Goal: Contribute content: Contribute content

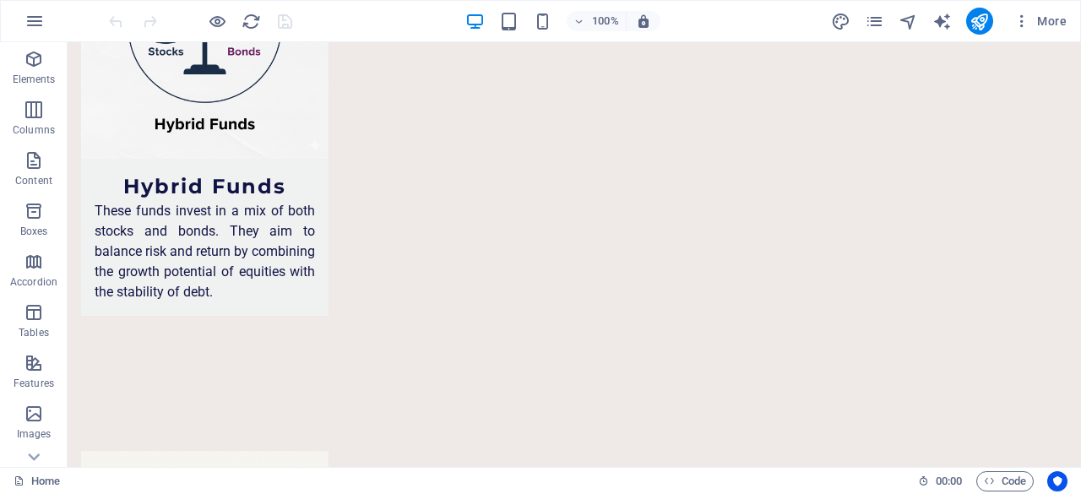
scroll to position [7794, 0]
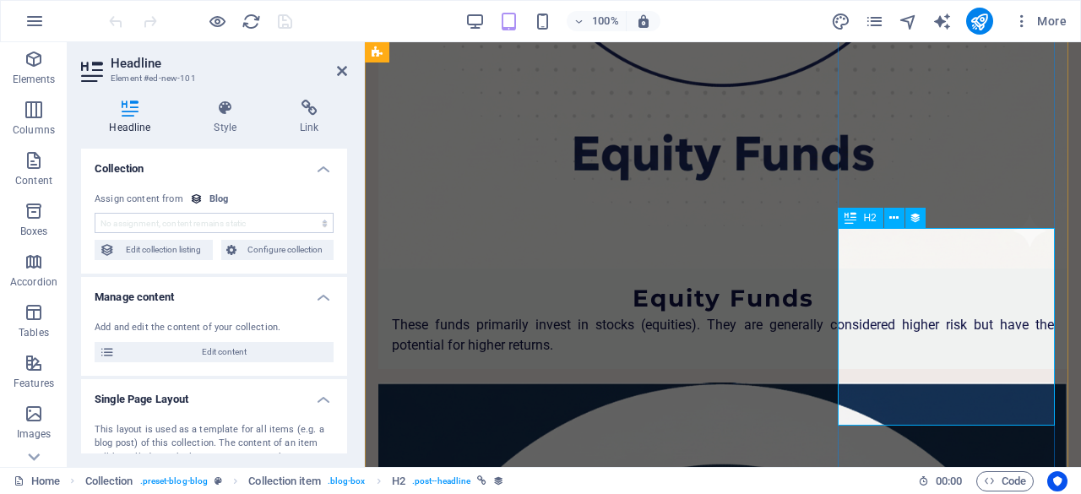
scroll to position [8249, 0]
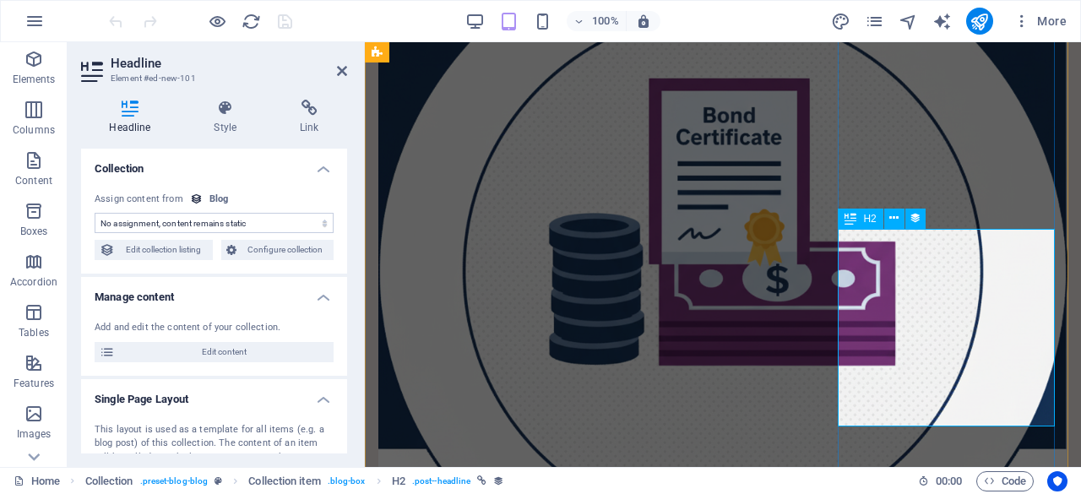
select select "name"
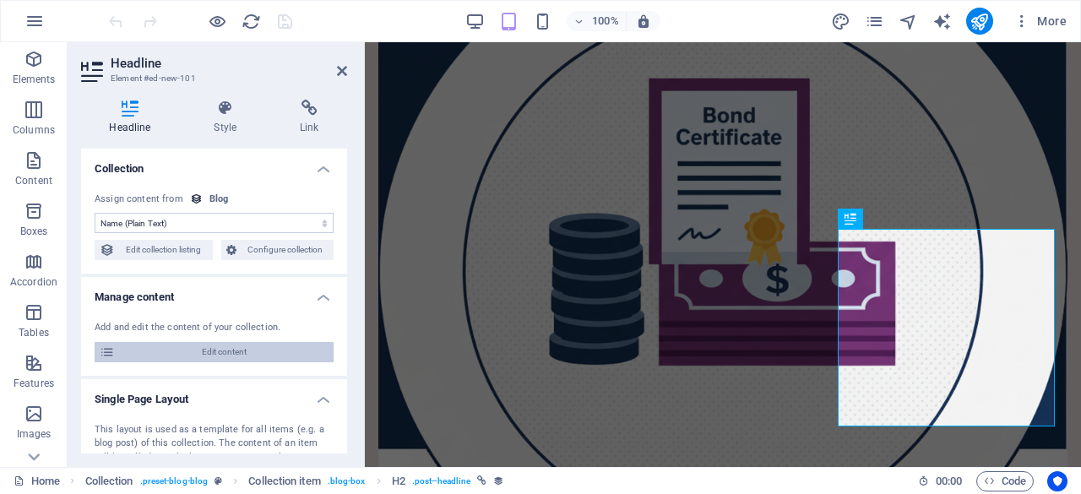
click at [167, 346] on span "Edit content" at bounding box center [224, 352] width 209 height 20
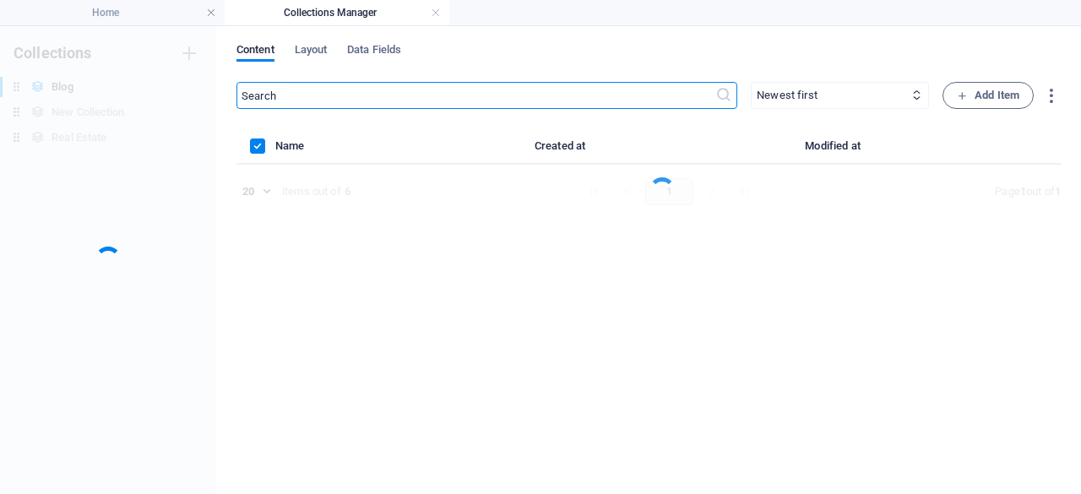
scroll to position [0, 0]
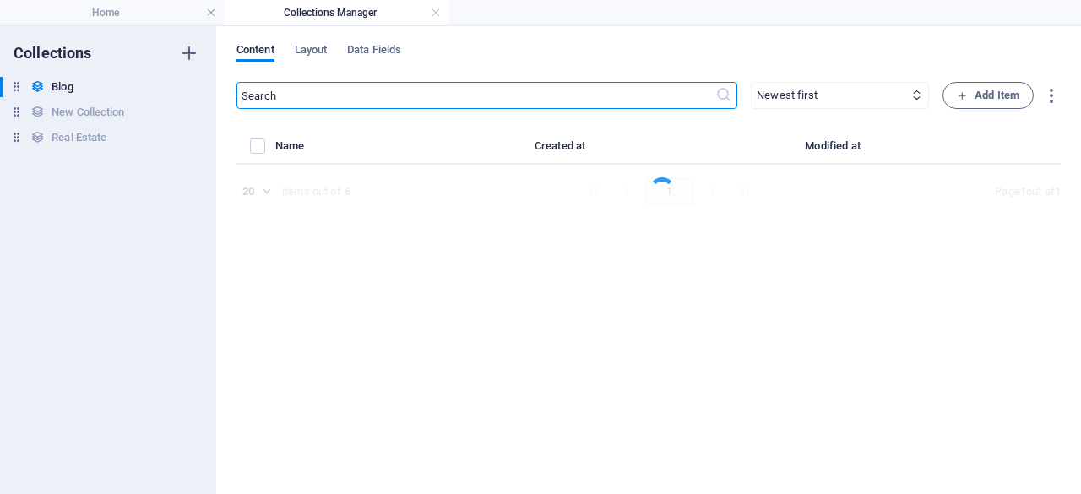
select select
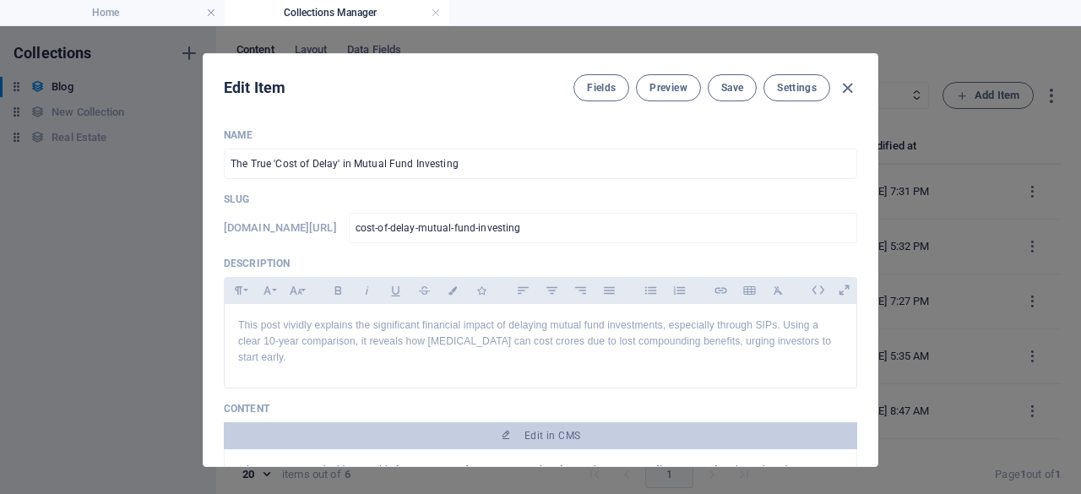
drag, startPoint x: 872, startPoint y: 152, endPoint x: 870, endPoint y: 166, distance: 13.6
click at [870, 166] on div "Name The True 'Cost of Delay' in Mutual Fund Investing ​ Slug [DOMAIN_NAME][URL…" at bounding box center [541, 290] width 674 height 351
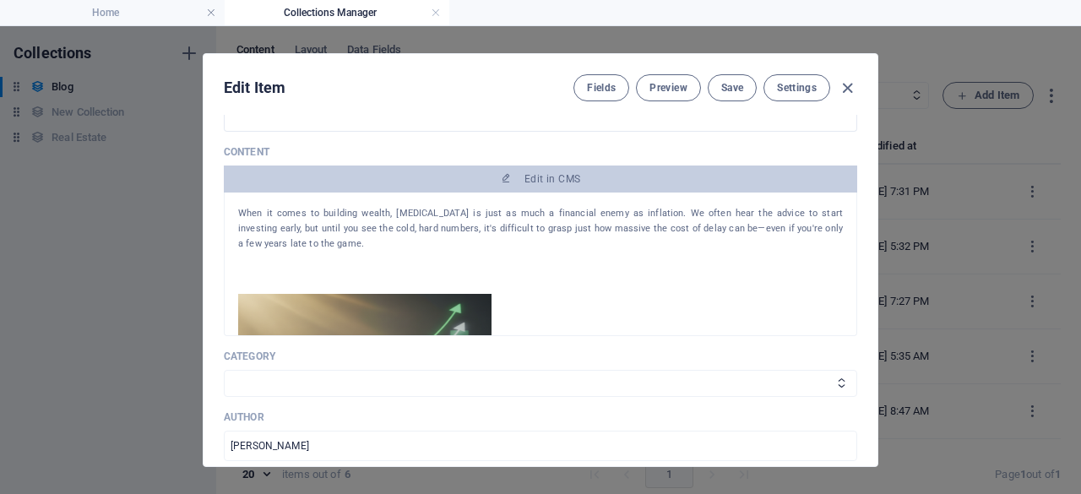
scroll to position [274, 0]
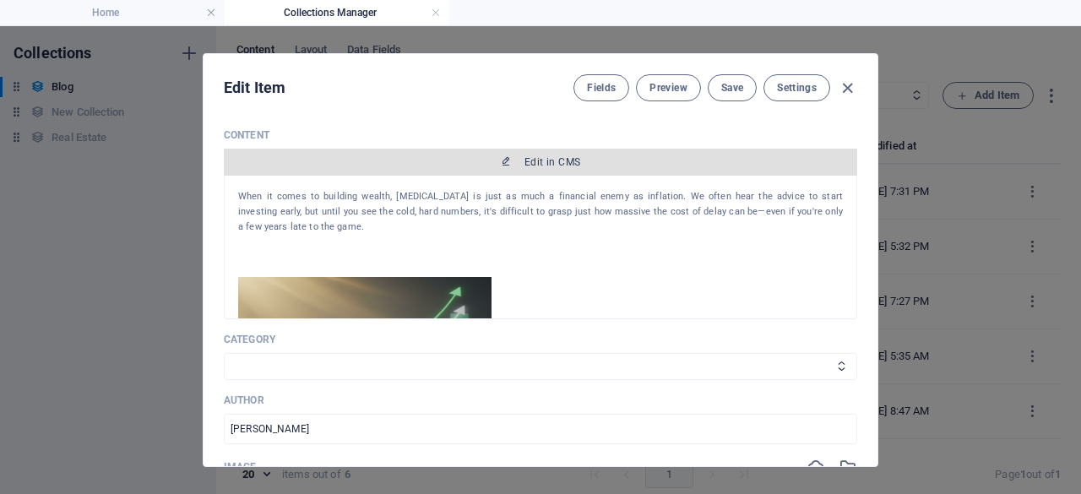
click at [543, 155] on span "Edit in CMS" at bounding box center [553, 162] width 56 height 14
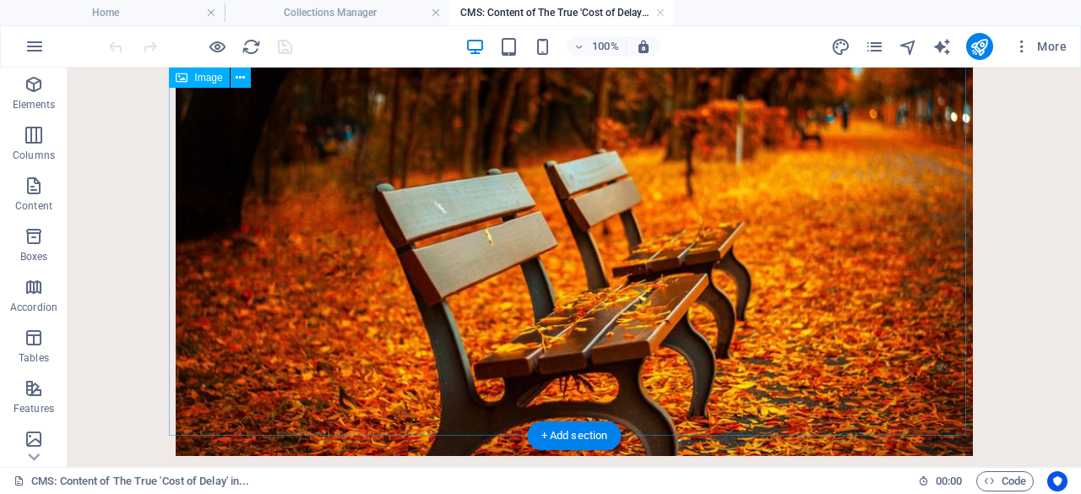
scroll to position [1575, 0]
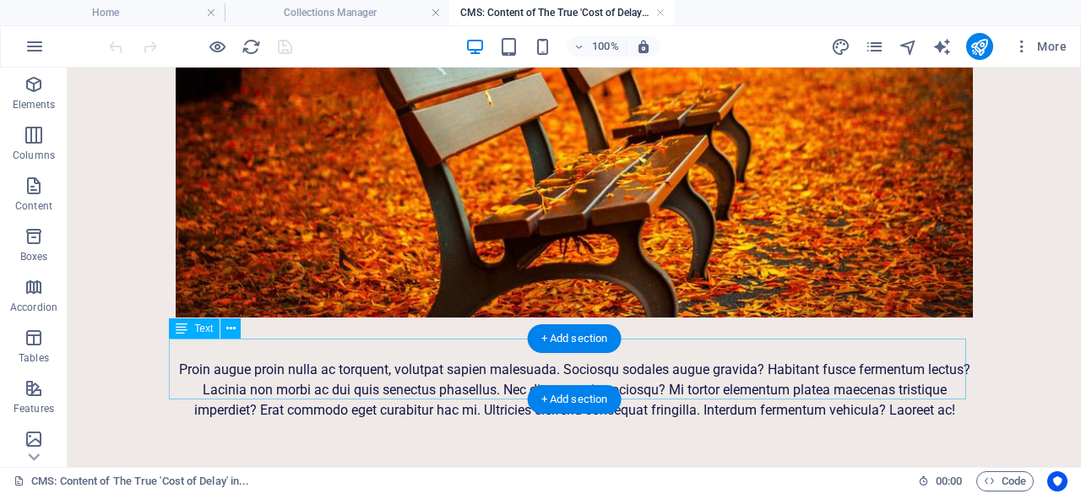
click at [338, 378] on div "Proin augue proin nulla ac torquent, volutpat sapien malesuada. Sociosqu sodale…" at bounding box center [574, 390] width 797 height 61
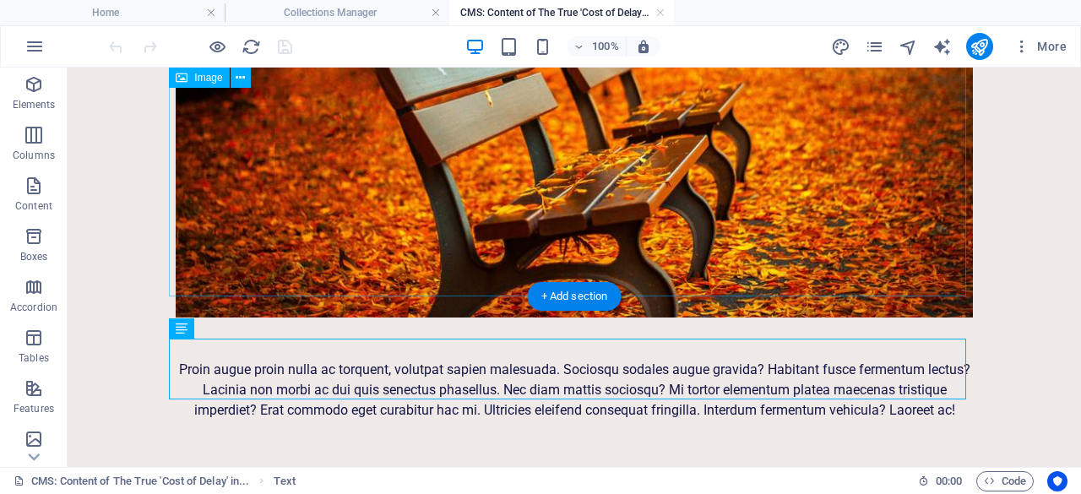
scroll to position [1097, 0]
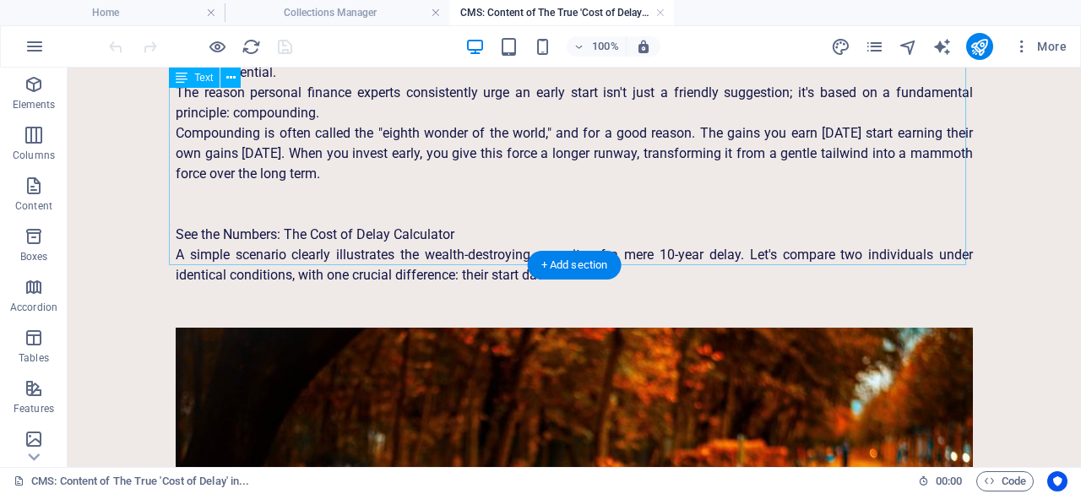
click at [635, 227] on div "The Compounding Nemesis: Why Early Beats Everything For the average investor, e…" at bounding box center [574, 144] width 797 height 284
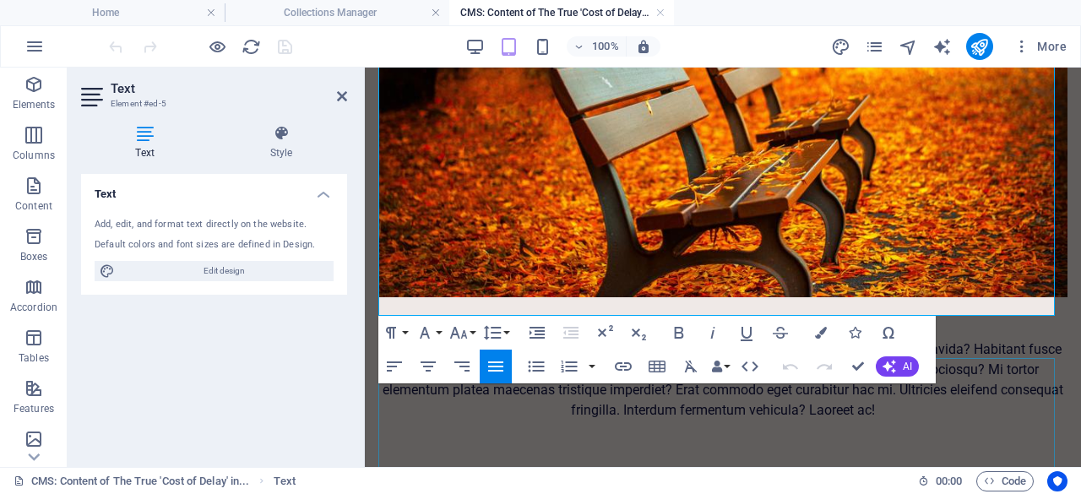
scroll to position [944, 0]
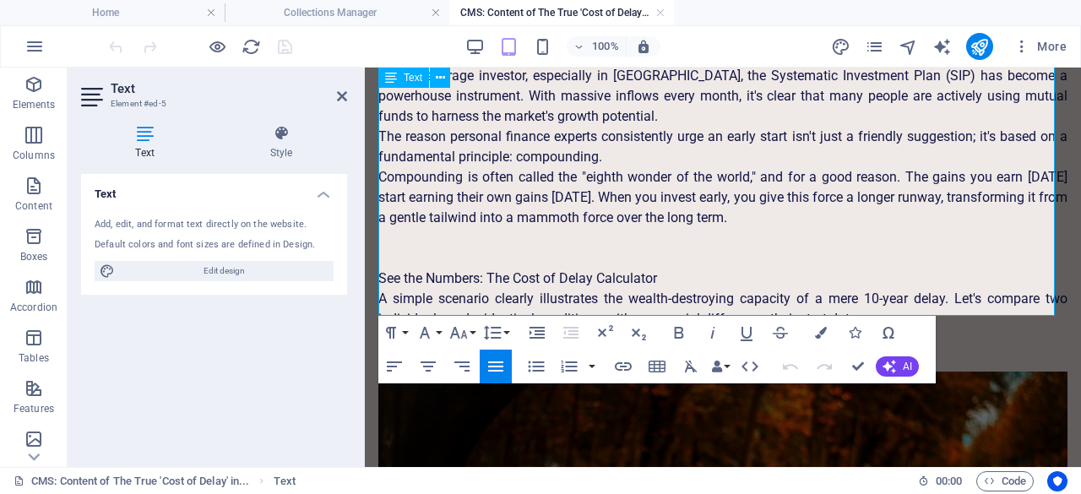
click at [875, 310] on p "A simple scenario clearly illustrates the wealth-destroying capacity of a mere …" at bounding box center [722, 309] width 689 height 41
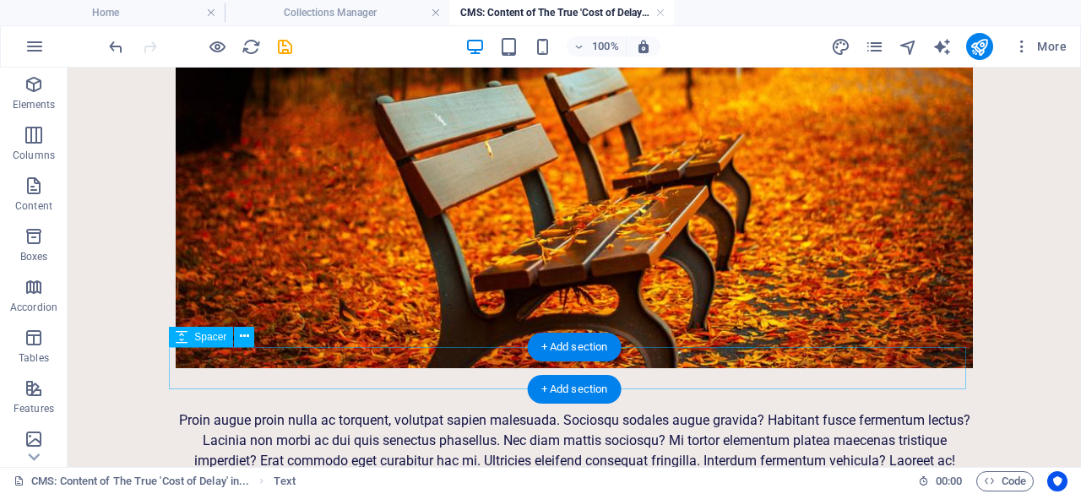
scroll to position [1595, 0]
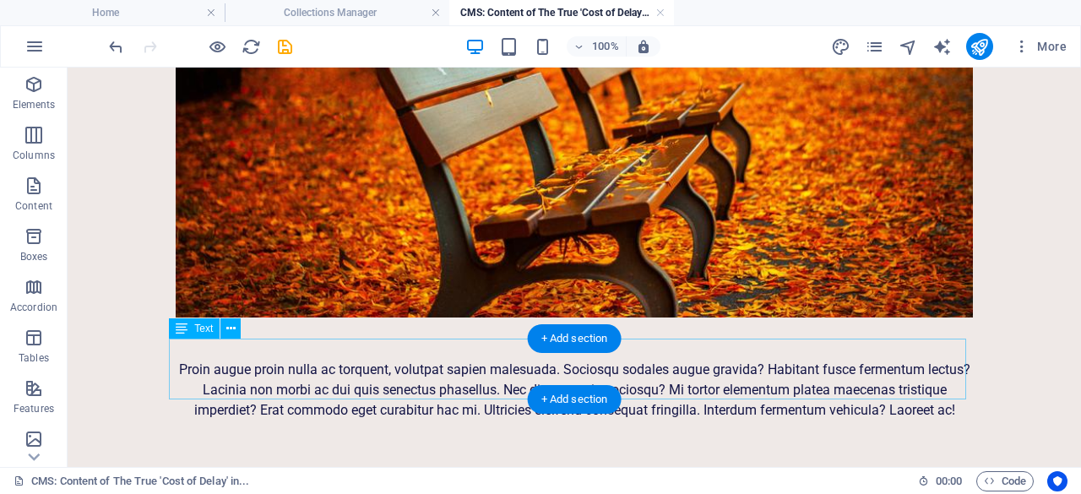
click at [685, 367] on div "Proin augue proin nulla ac torquent, volutpat sapien malesuada. Sociosqu sodale…" at bounding box center [574, 390] width 797 height 61
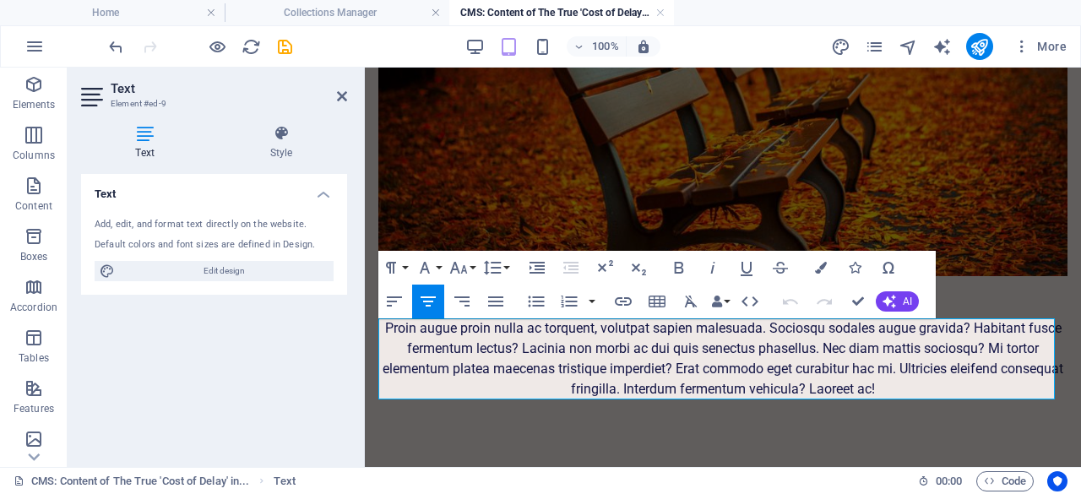
scroll to position [1444, 0]
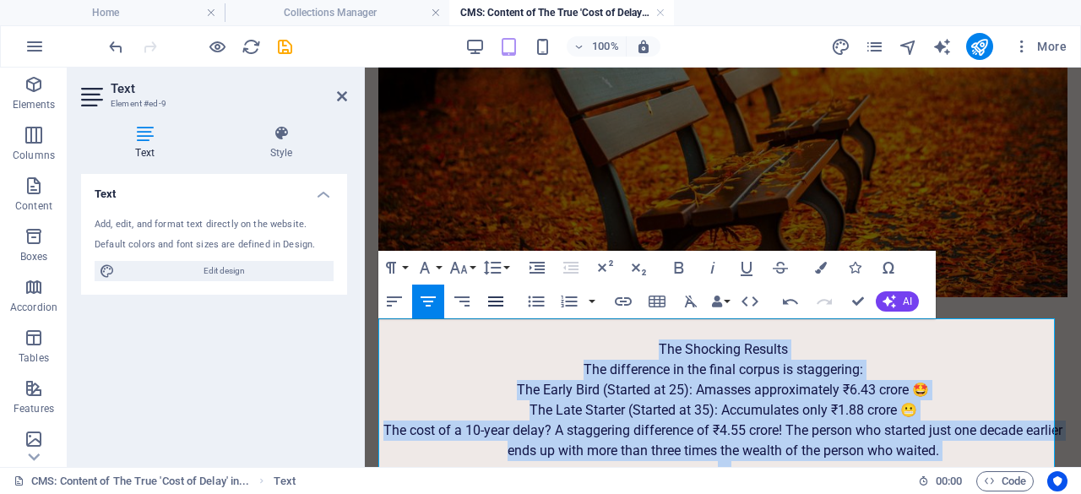
click at [499, 301] on icon "button" at bounding box center [495, 302] width 15 height 10
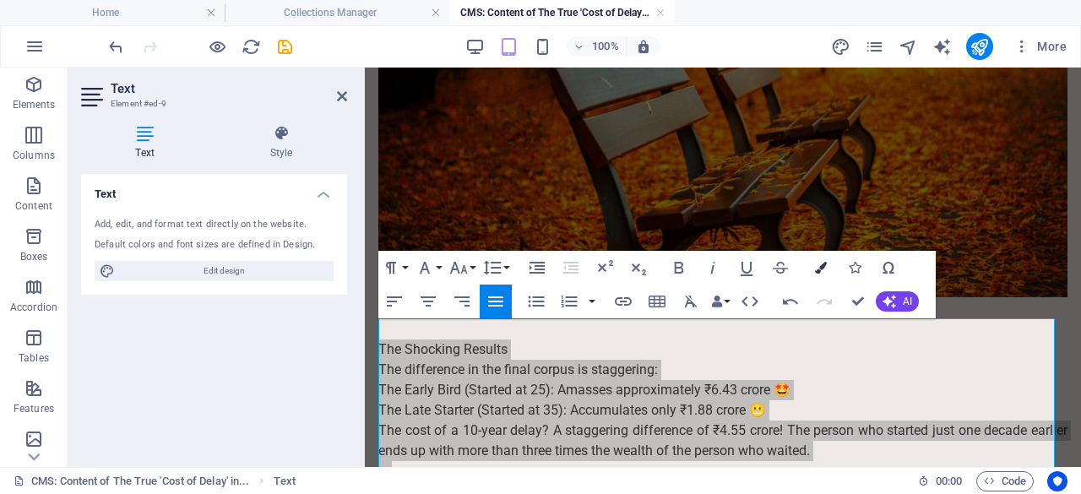
click at [819, 269] on icon "button" at bounding box center [821, 268] width 12 height 12
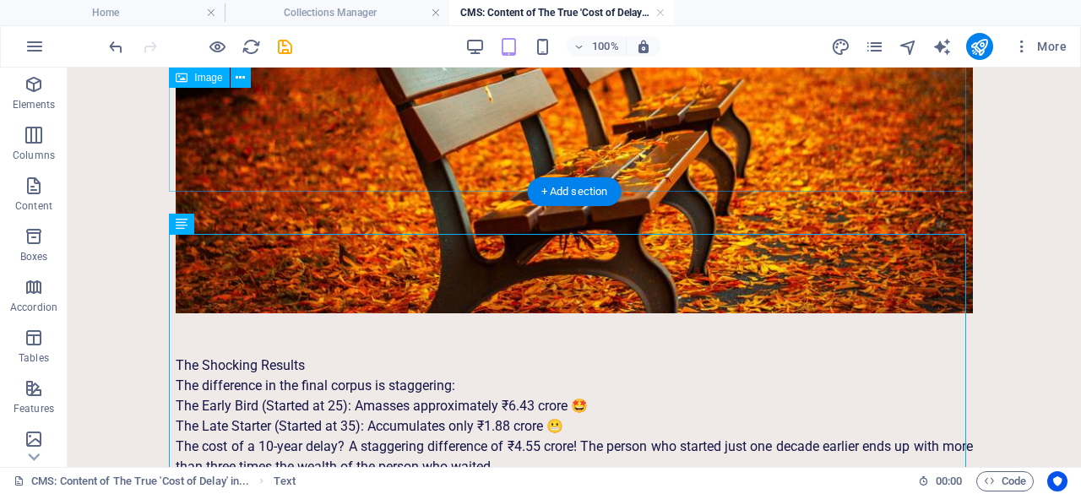
scroll to position [1700, 0]
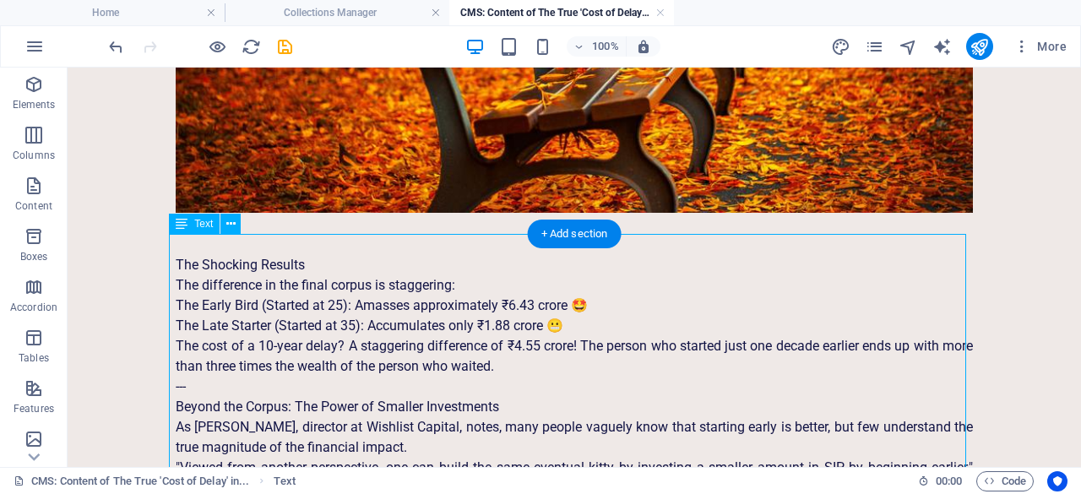
click at [230, 368] on div "The Shocking Results The difference in the final corpus is staggering: The Earl…" at bounding box center [574, 407] width 797 height 304
click at [199, 371] on div "The Shocking Results The difference in the final corpus is staggering: The Earl…" at bounding box center [574, 407] width 797 height 304
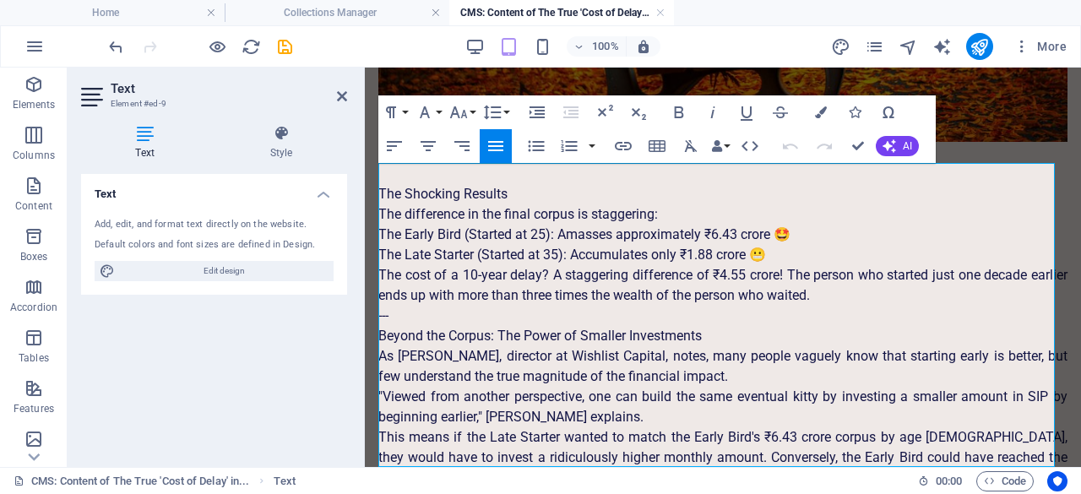
click at [405, 306] on p "---" at bounding box center [722, 316] width 689 height 20
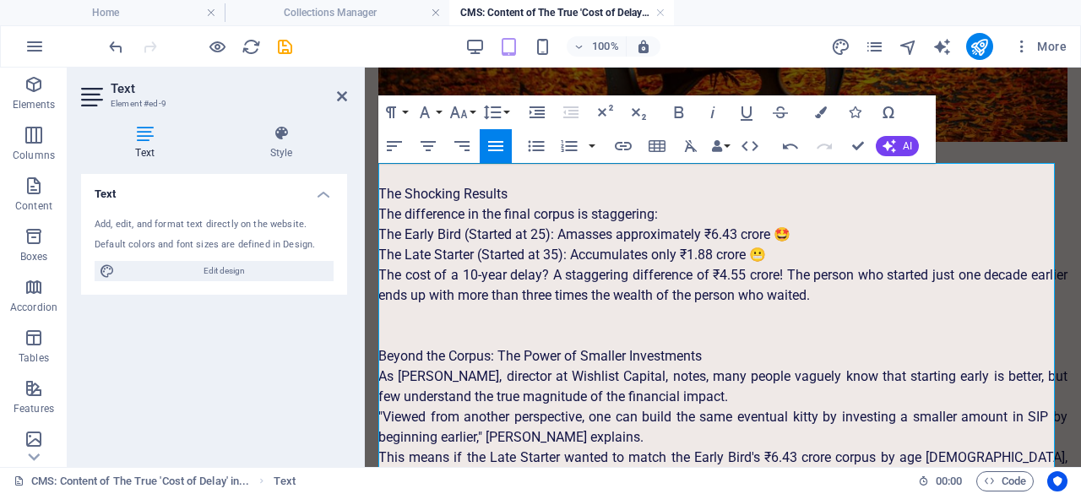
click at [385, 346] on p "Beyond the Corpus: The Power of Smaller Investments" at bounding box center [722, 356] width 689 height 20
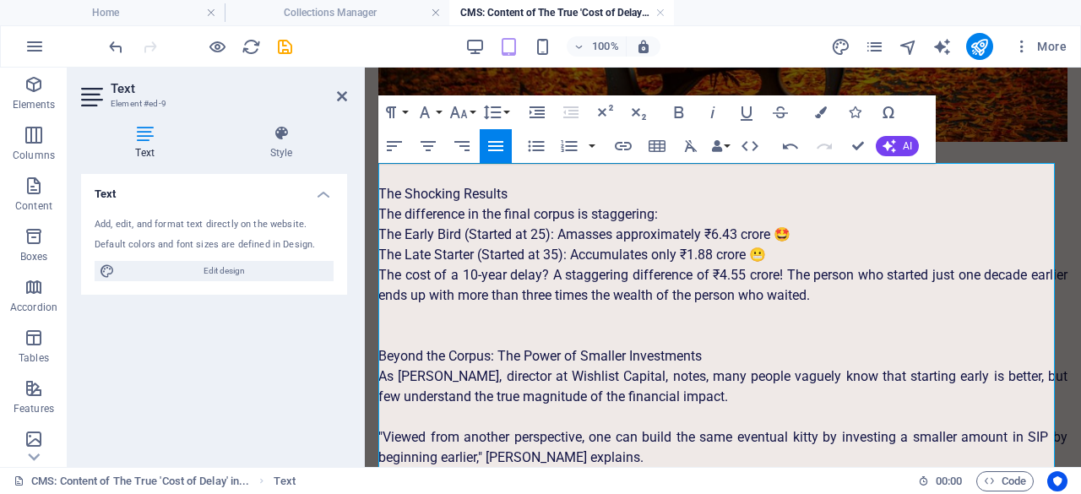
click at [695, 367] on p "As [PERSON_NAME], director at Wishlist Capital, notes, many people vaguely know…" at bounding box center [722, 387] width 689 height 41
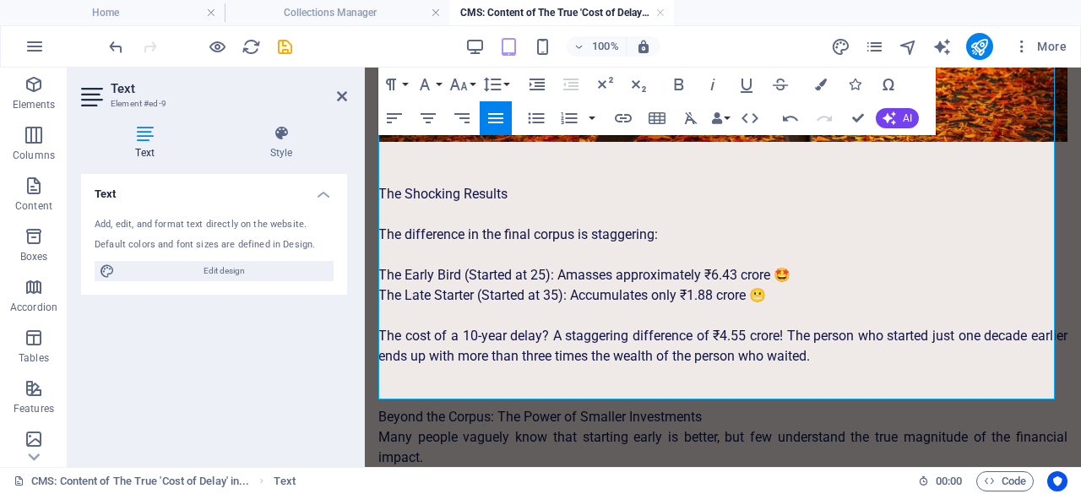
scroll to position [1788, 0]
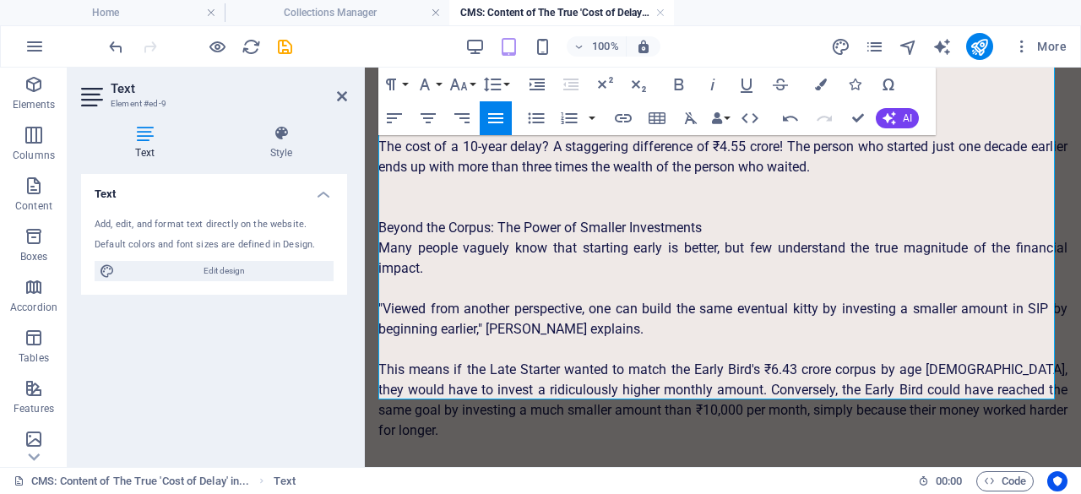
click at [571, 311] on p ""Viewed from another perspective, one can build the same eventual kitty by inve…" at bounding box center [722, 319] width 689 height 41
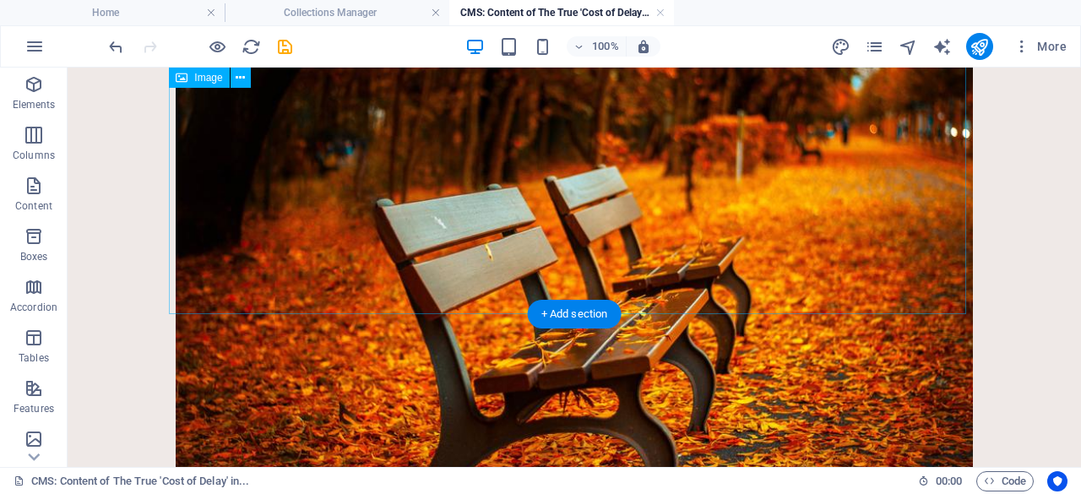
scroll to position [1919, 0]
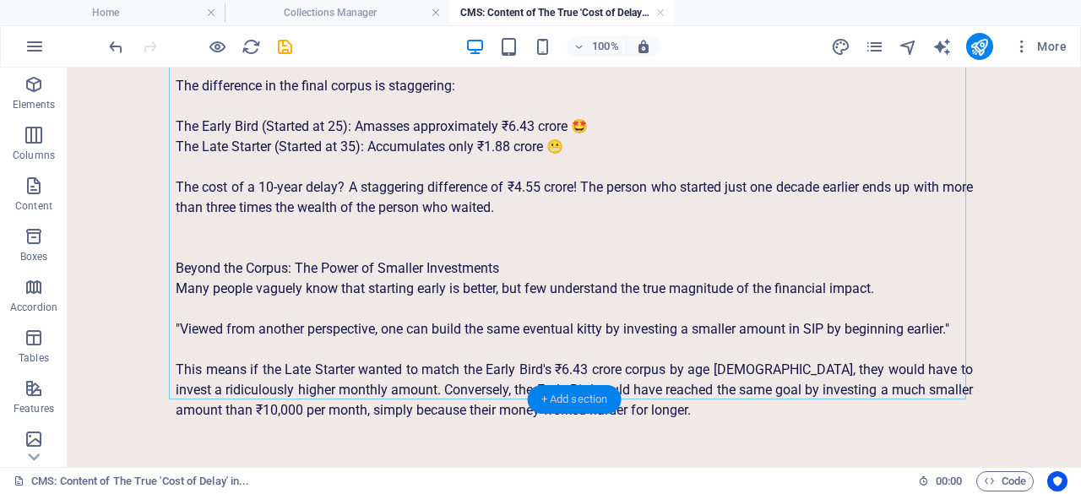
click at [596, 394] on div "+ Add section" at bounding box center [575, 399] width 94 height 29
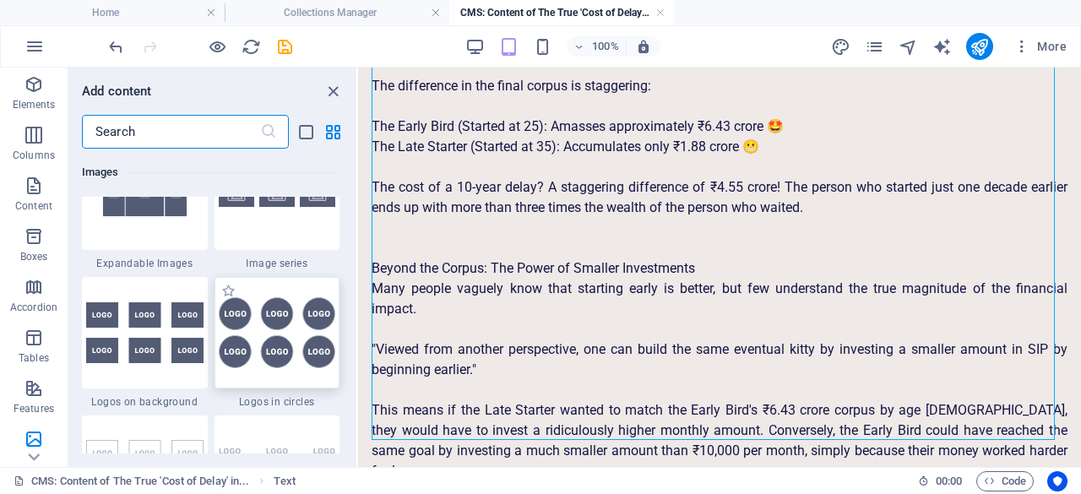
scroll to position [8521, 0]
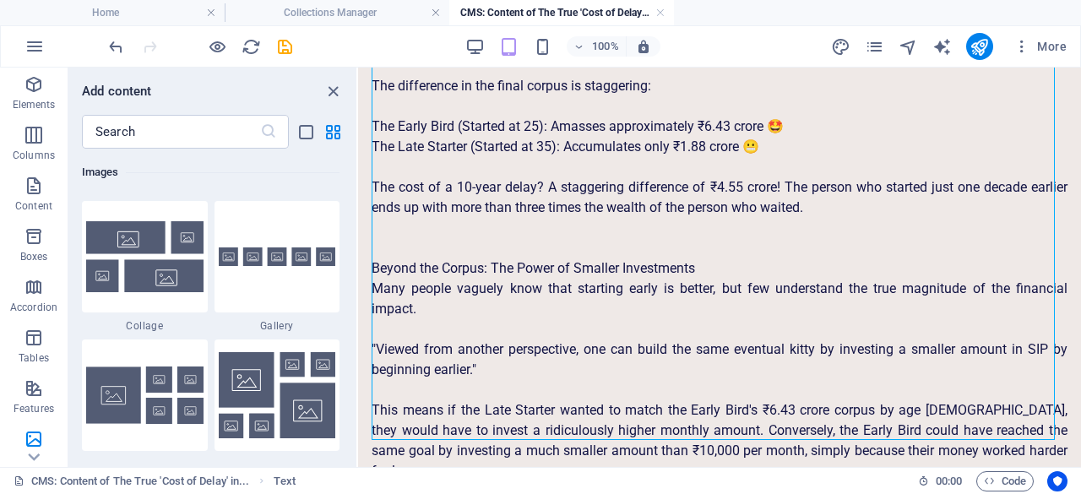
click at [716, 438] on div "+ Add section" at bounding box center [720, 440] width 94 height 29
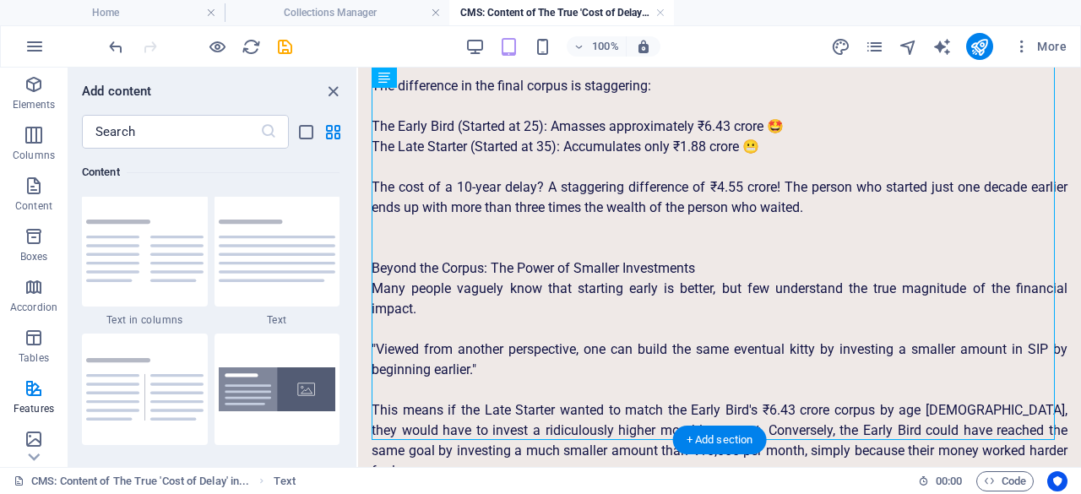
scroll to position [2776, 0]
drag, startPoint x: 357, startPoint y: 372, endPoint x: 716, endPoint y: 438, distance: 365.9
click at [716, 438] on div "+ Add section" at bounding box center [720, 440] width 94 height 29
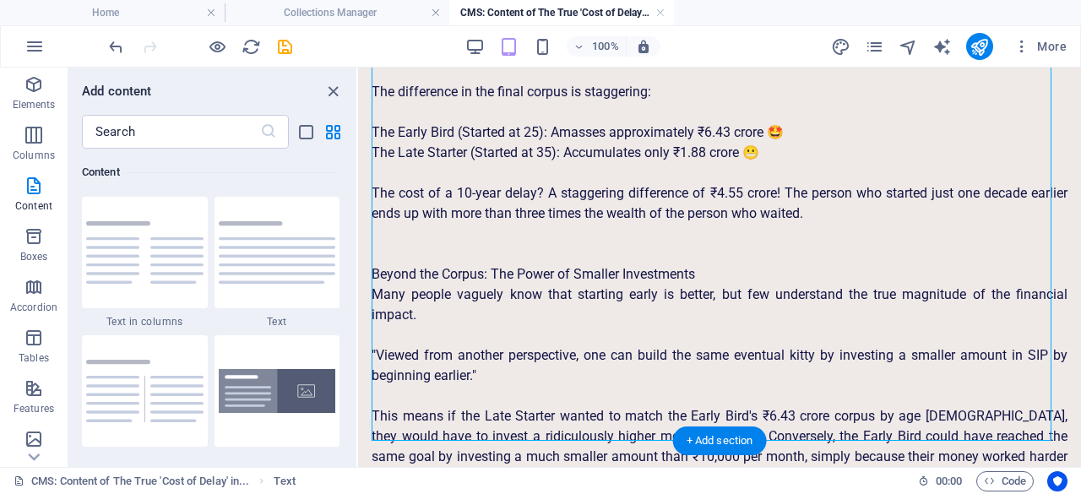
scroll to position [1759, 0]
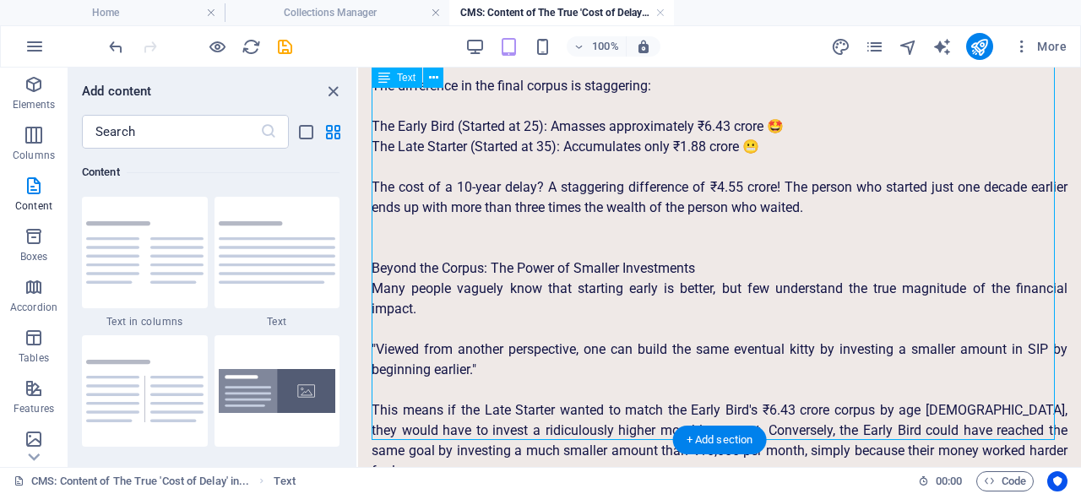
click at [1044, 431] on div "The Shocking Results The difference in the final corpus is staggering: The Earl…" at bounding box center [720, 258] width 696 height 446
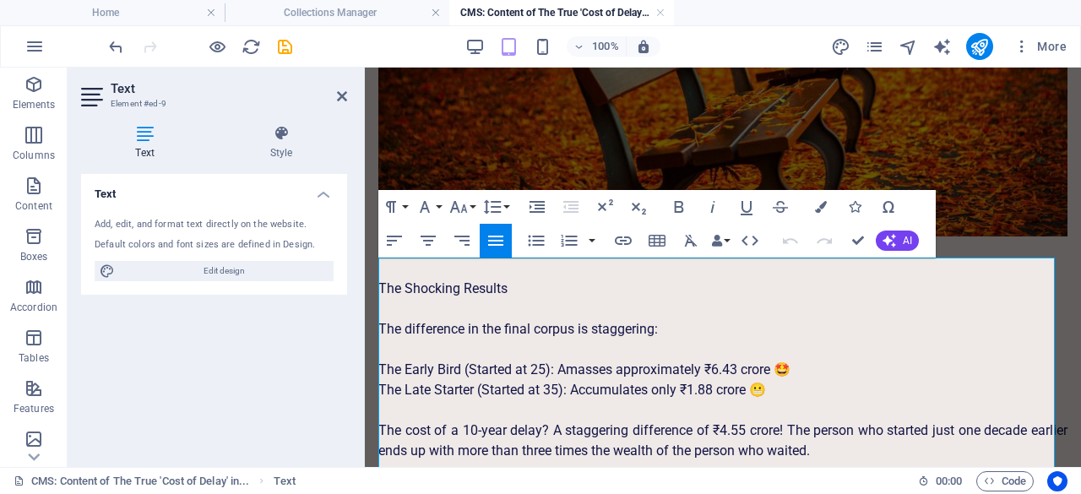
scroll to position [1788, 0]
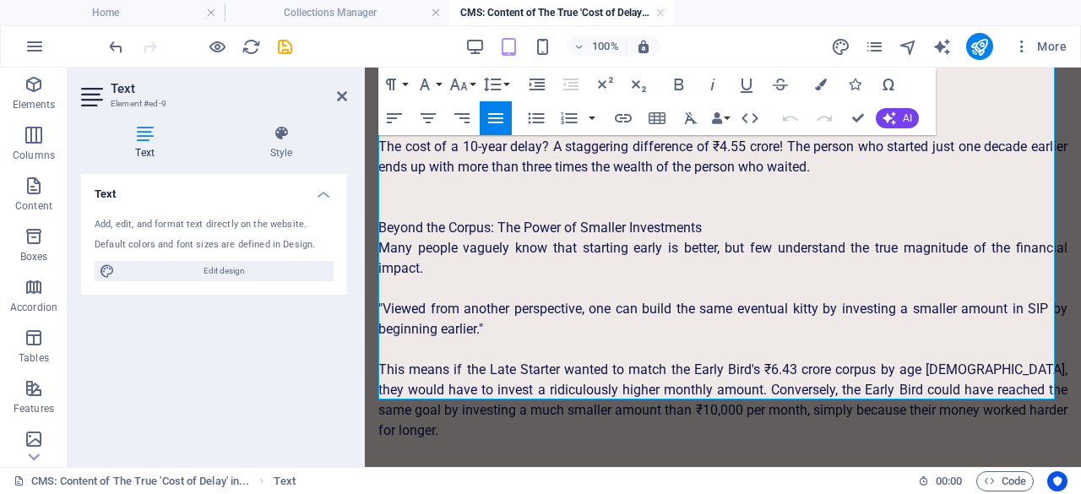
click at [1052, 393] on p "This means if the Late Starter wanted to match the Early Bird's ₹6.43 crore cor…" at bounding box center [722, 400] width 689 height 81
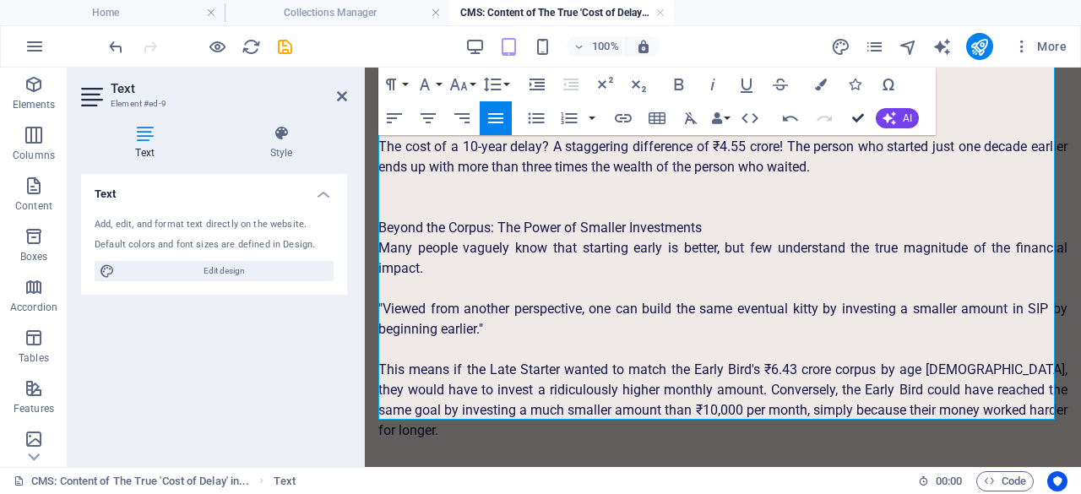
drag, startPoint x: 789, startPoint y: 46, endPoint x: 857, endPoint y: 114, distance: 95.6
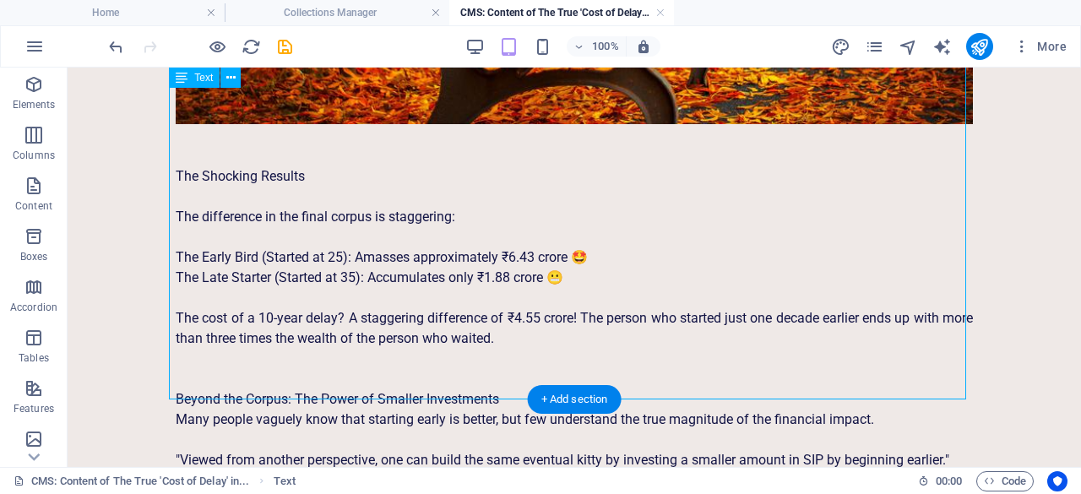
scroll to position [1940, 0]
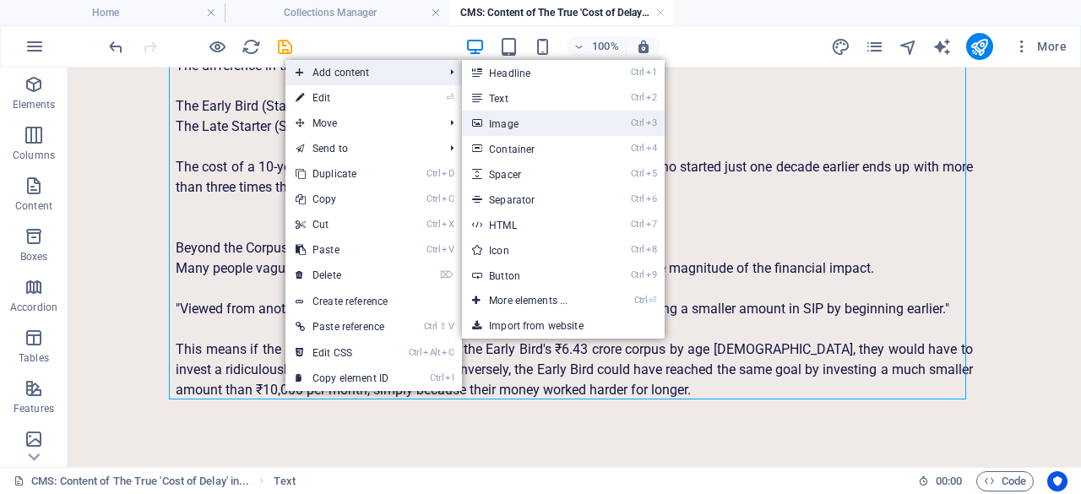
click at [511, 117] on link "Ctrl 3 Image" at bounding box center [531, 123] width 139 height 25
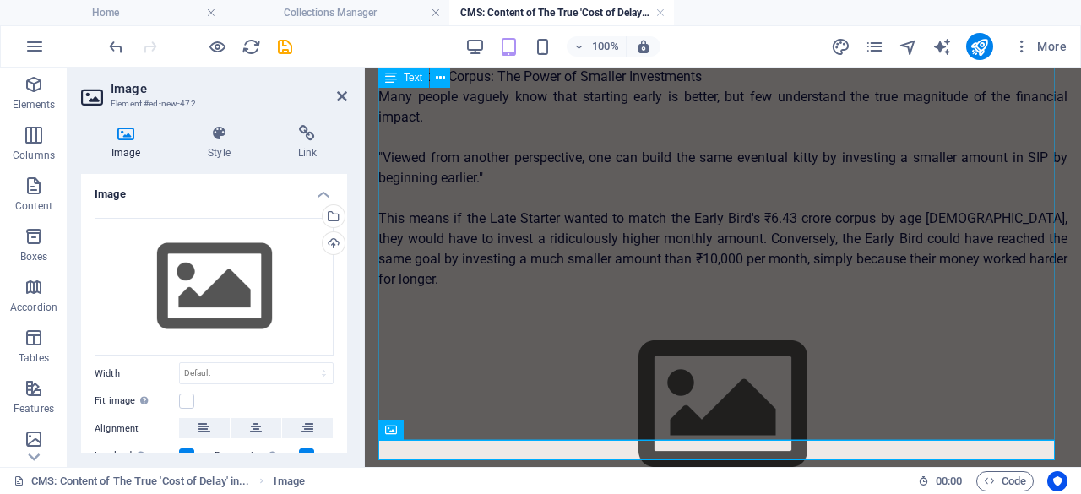
scroll to position [1768, 0]
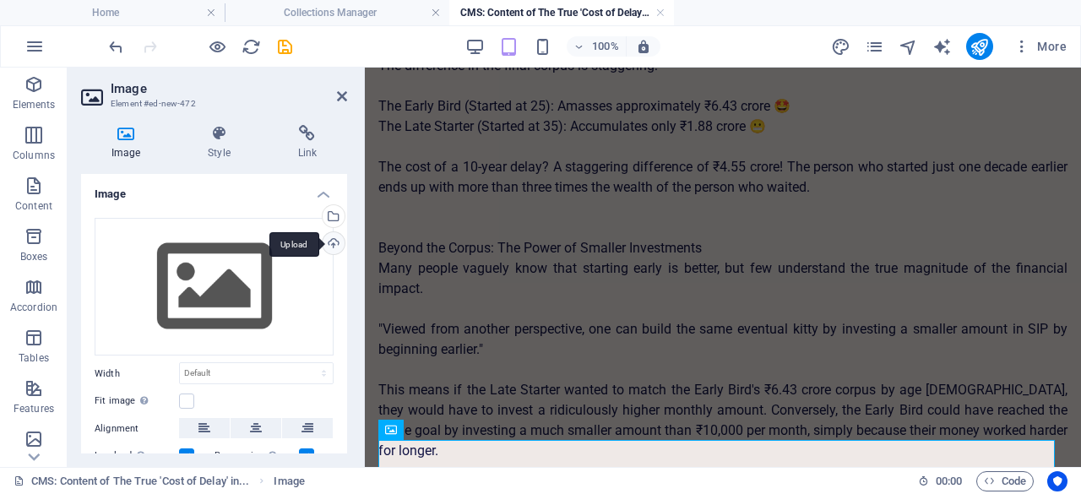
click at [331, 242] on div "Upload" at bounding box center [331, 244] width 25 height 25
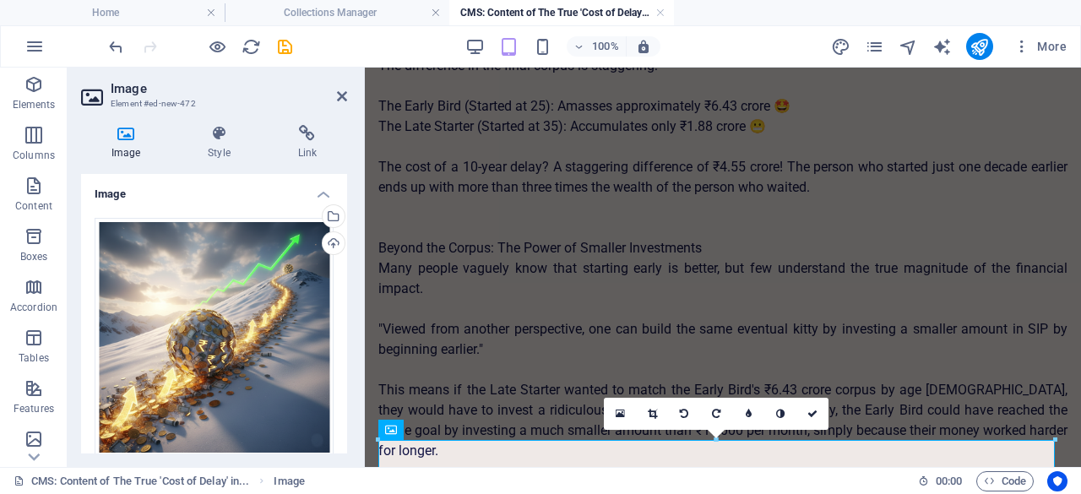
drag, startPoint x: 343, startPoint y: 291, endPoint x: 345, endPoint y: 335, distance: 44.0
click at [345, 335] on div "Image Drag files here, click to choose files or select files from Files or our …" at bounding box center [214, 314] width 266 height 280
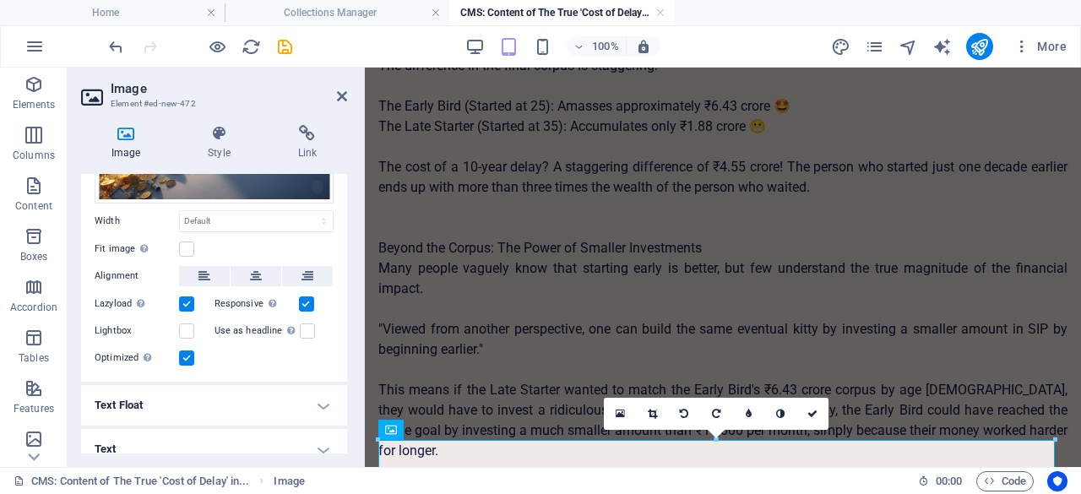
scroll to position [265, 0]
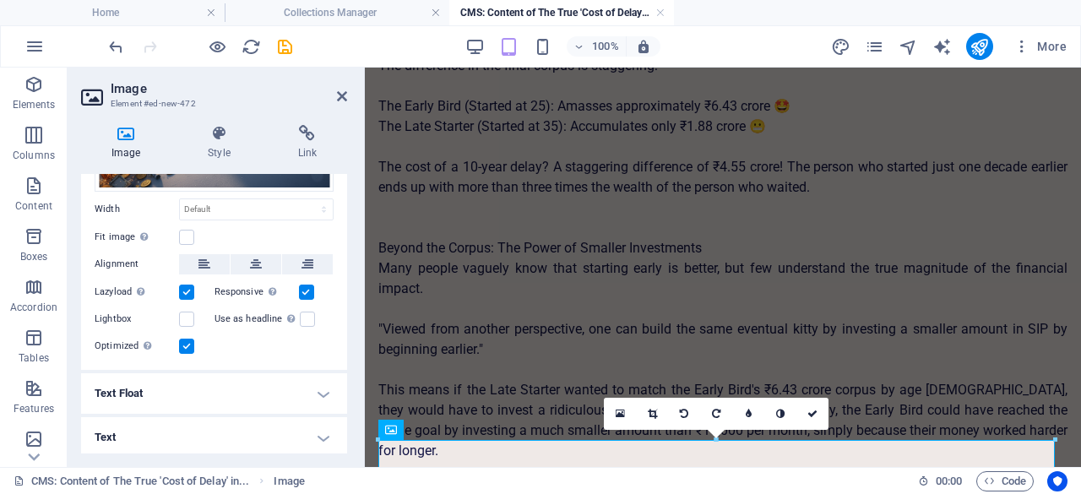
click at [318, 389] on h4 "Text Float" at bounding box center [214, 393] width 266 height 41
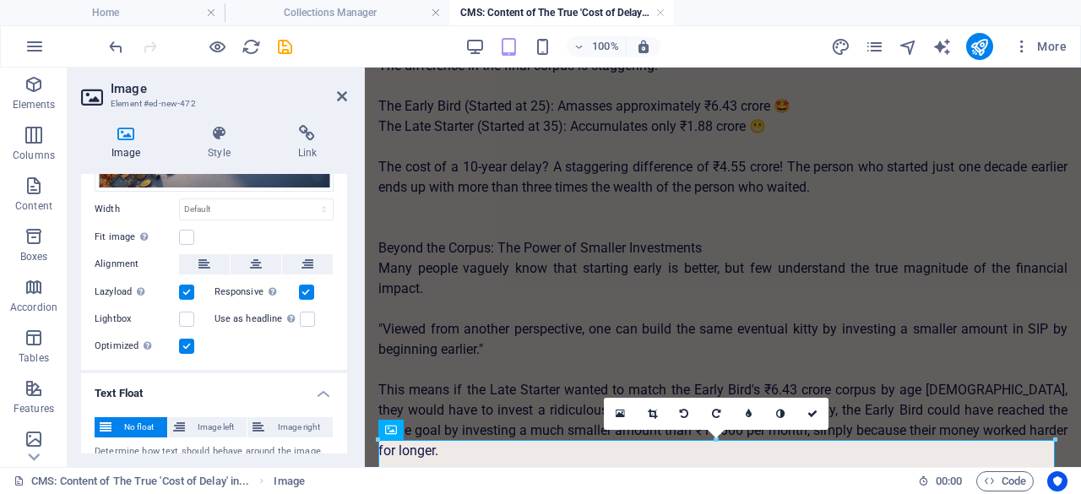
click at [318, 389] on h4 "Text Float" at bounding box center [214, 388] width 266 height 30
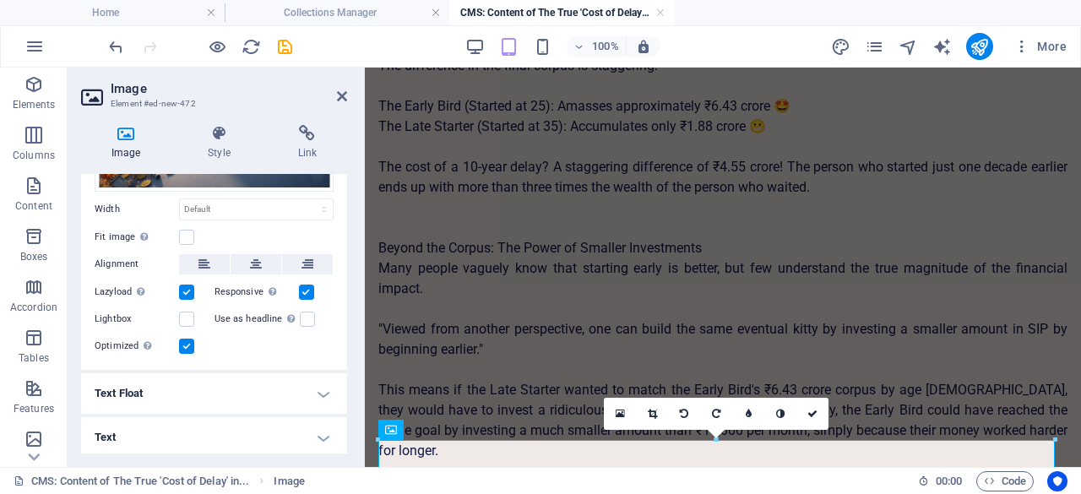
click at [321, 433] on h4 "Text" at bounding box center [214, 437] width 266 height 41
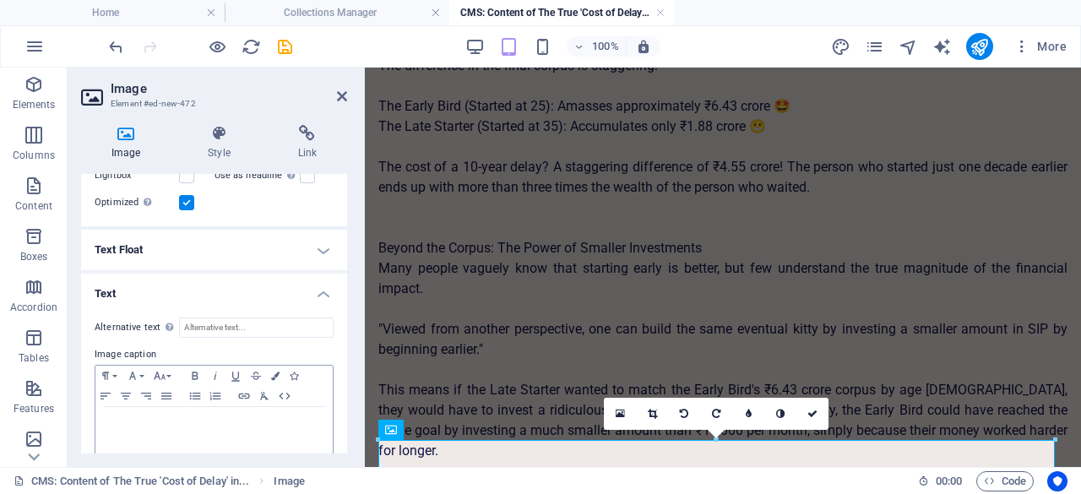
scroll to position [423, 0]
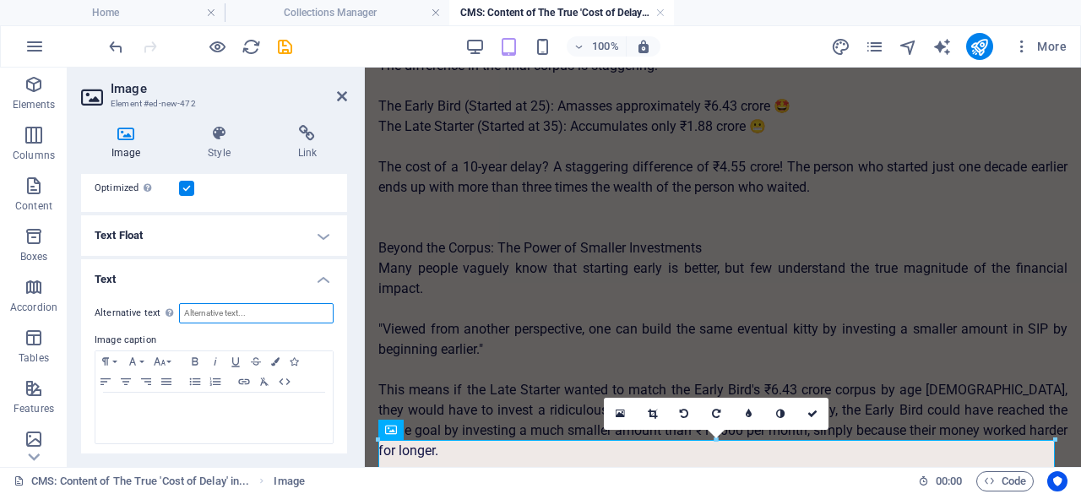
click at [226, 313] on input "Alternative text The alternative text is used by devices that cannot display im…" at bounding box center [256, 313] width 155 height 20
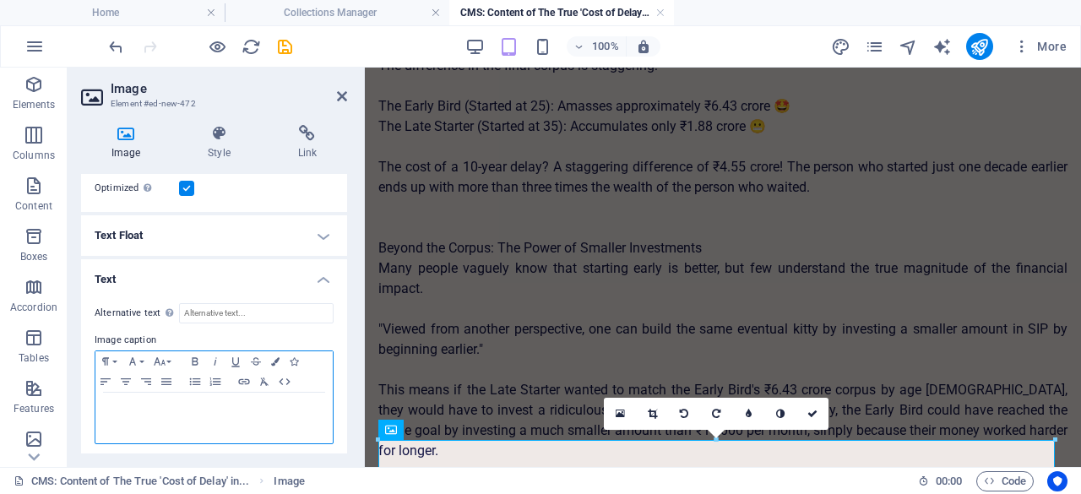
click at [218, 413] on div at bounding box center [213, 418] width 237 height 51
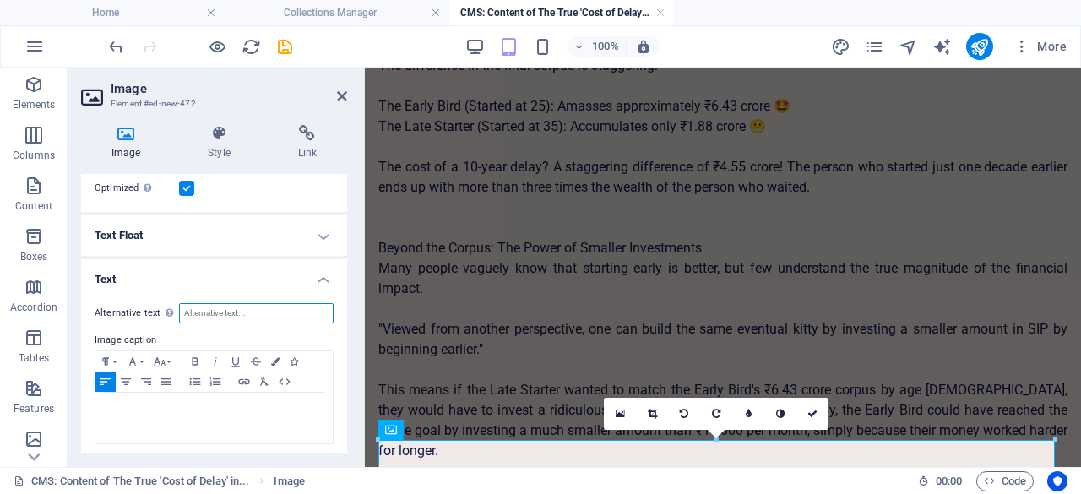
click at [253, 312] on input "Alternative text The alternative text is used by devices that cannot display im…" at bounding box center [256, 313] width 155 height 20
paste input "Illustration of a small snowball rolling down a hill and quickly growing into a…"
type input "Illustration of a small snowball rolling down a hill and quickly growing into a…"
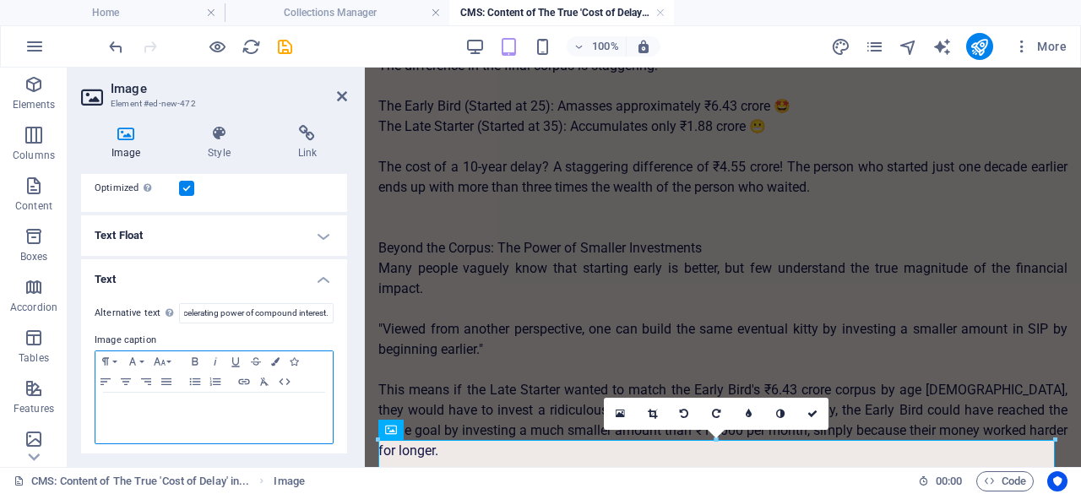
scroll to position [0, 0]
click at [237, 409] on p at bounding box center [214, 408] width 220 height 15
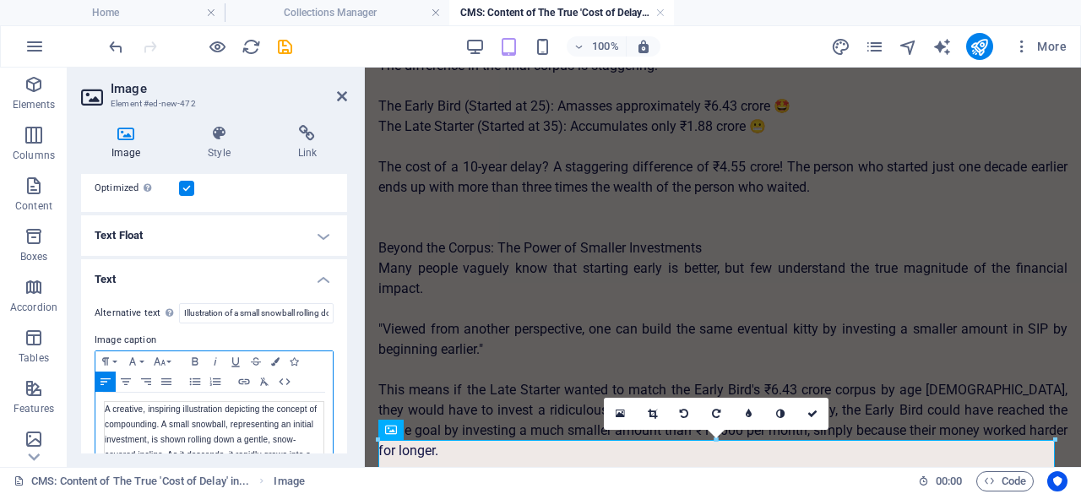
scroll to position [1, 0]
drag, startPoint x: 343, startPoint y: 377, endPoint x: 336, endPoint y: 411, distance: 35.3
click at [336, 411] on div "Alternative text The alternative text is used by devices that cannot display im…" at bounding box center [214, 433] width 266 height 287
click at [343, 440] on div "Alternative text The alternative text is used by devices that cannot display im…" at bounding box center [214, 433] width 266 height 287
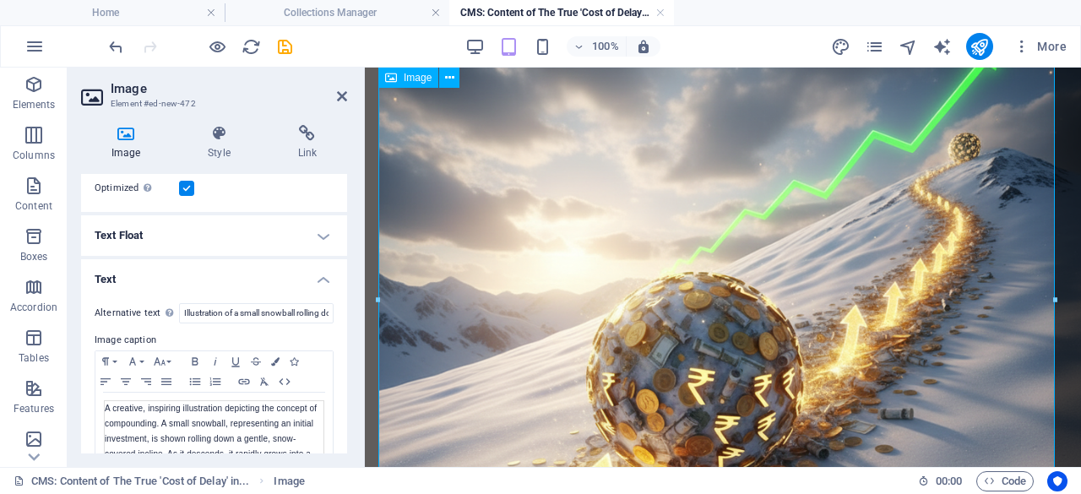
scroll to position [2599, 0]
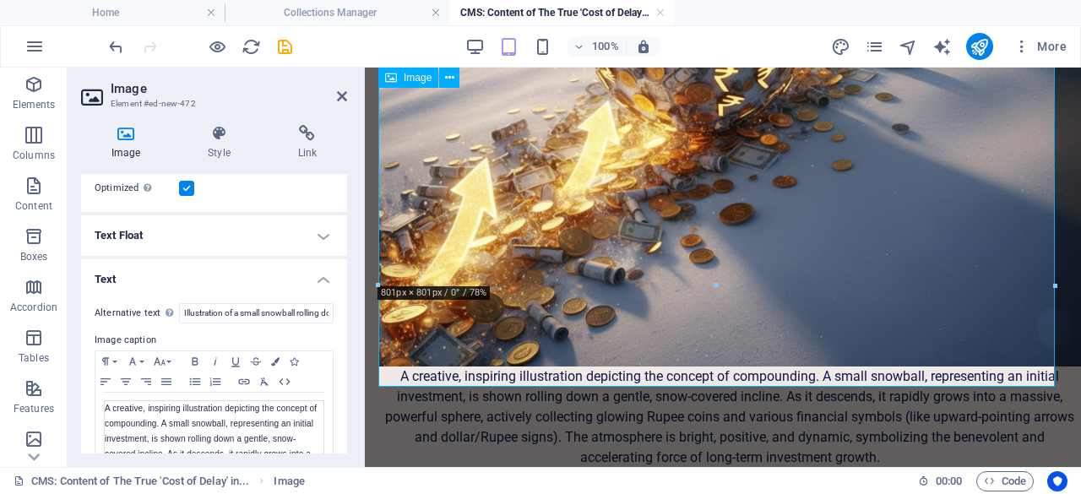
click at [603, 337] on figure "A creative, inspiring illustration depicting the concept of compounding. A smal…" at bounding box center [722, 59] width 689 height 818
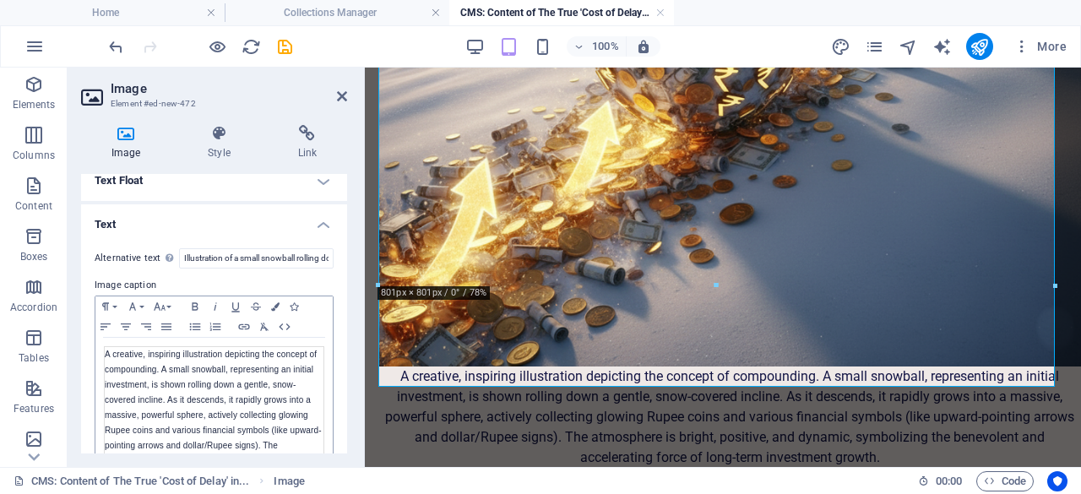
scroll to position [1, 0]
click at [634, 302] on figure "A creative, inspiring illustration depicting the concept of compounding. A smal…" at bounding box center [722, 59] width 689 height 818
click at [634, 327] on figure "A creative, inspiring illustration depicting the concept of compounding. A smal…" at bounding box center [722, 59] width 689 height 818
click at [634, 324] on figure "A creative, inspiring illustration depicting the concept of compounding. A smal…" at bounding box center [722, 59] width 689 height 818
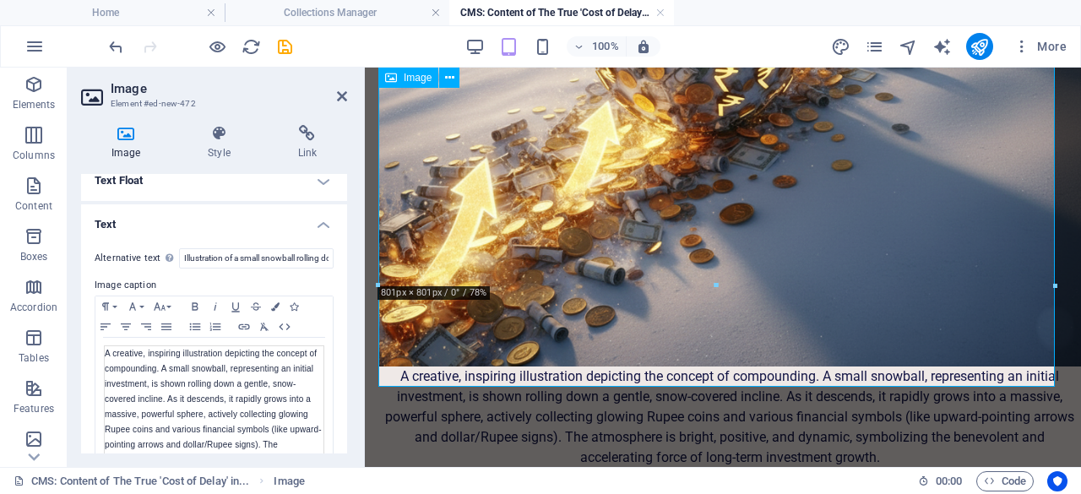
click at [634, 324] on figure "A creative, inspiring illustration depicting the concept of compounding. A smal…" at bounding box center [722, 59] width 689 height 818
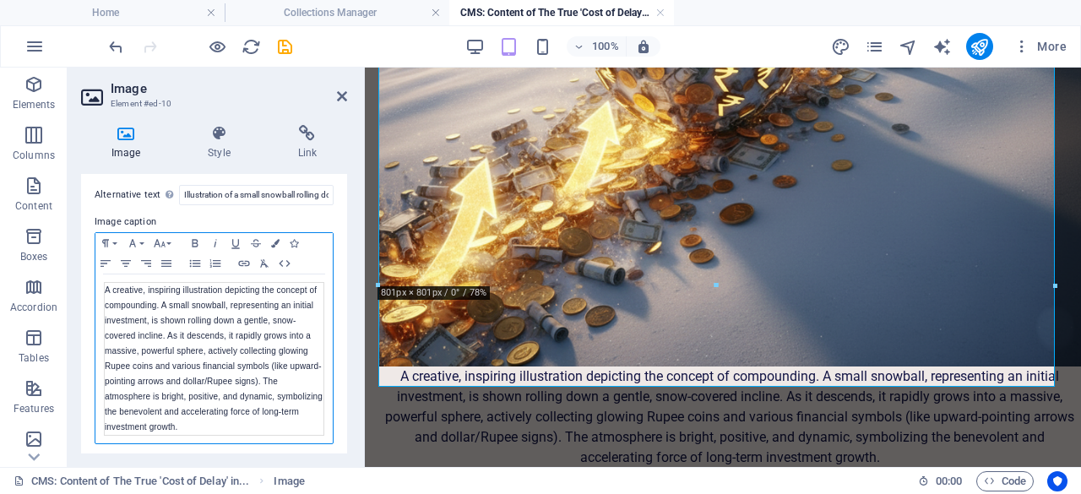
click at [177, 312] on td "A creative, inspiring illustration depicting the concept of compounding. A smal…" at bounding box center [215, 358] width 220 height 153
click at [169, 260] on icon "button" at bounding box center [166, 264] width 20 height 14
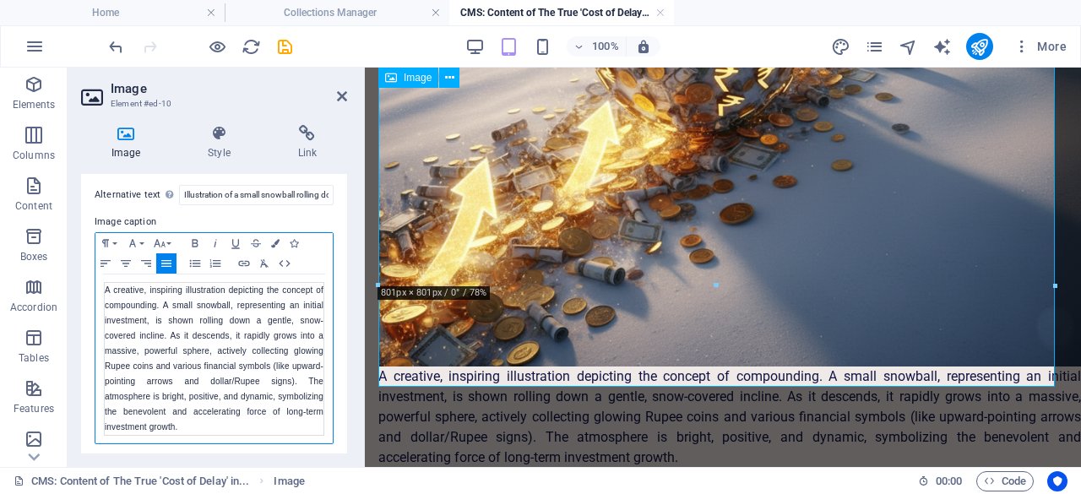
click at [708, 371] on figure "A creative, inspiring illustration depicting the concept of compounding. A smal…" at bounding box center [722, 59] width 689 height 818
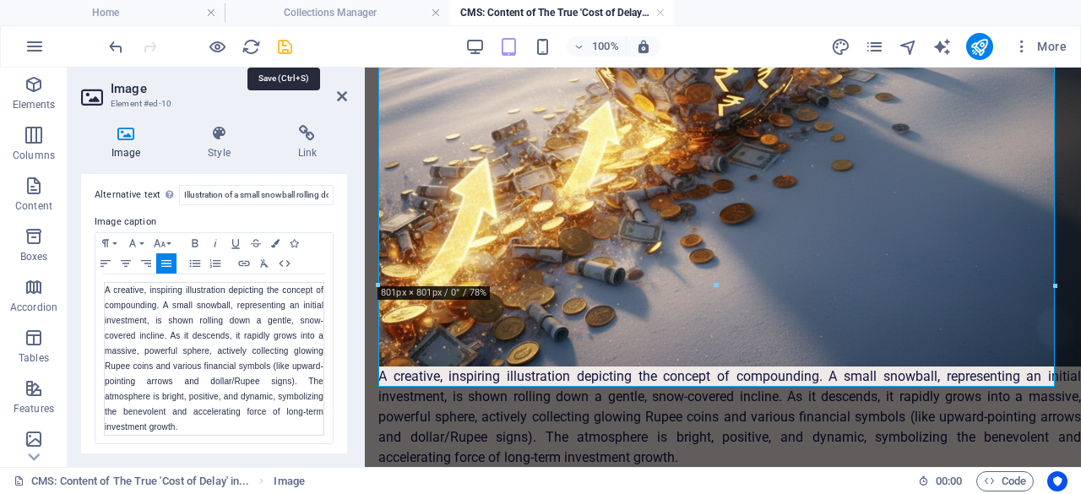
click at [286, 48] on icon "save" at bounding box center [284, 46] width 19 height 19
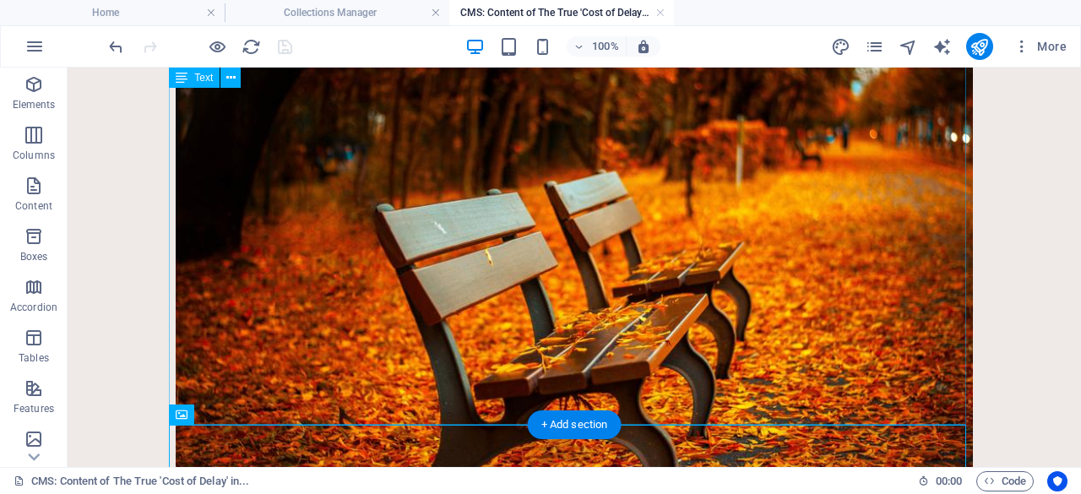
scroll to position [1914, 0]
